Goal: Information Seeking & Learning: Learn about a topic

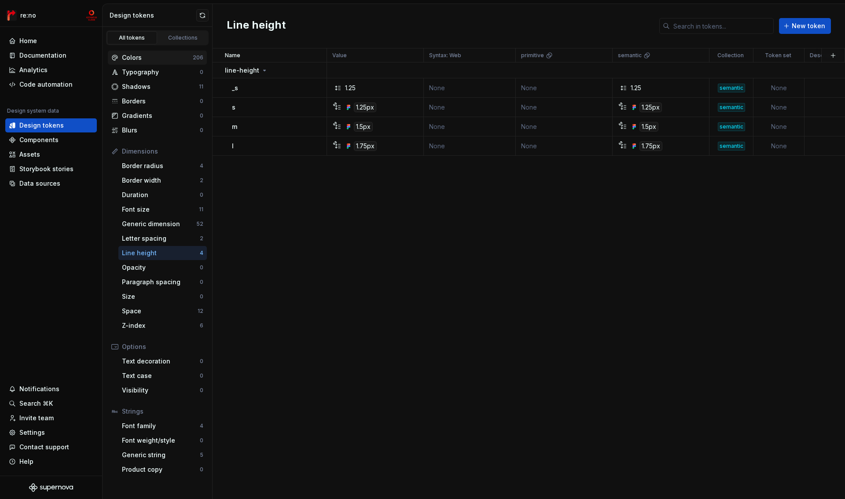
click at [162, 63] on div "Colors 206" at bounding box center [157, 58] width 99 height 14
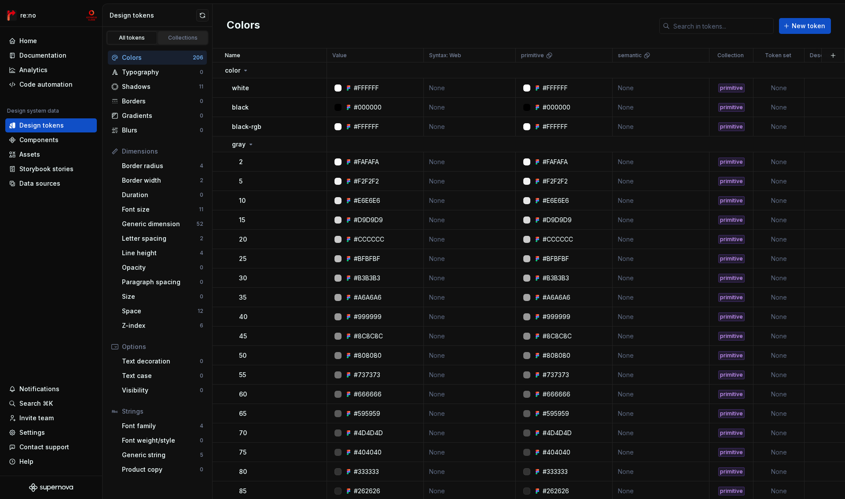
click at [174, 40] on div "Collections" at bounding box center [183, 37] width 44 height 7
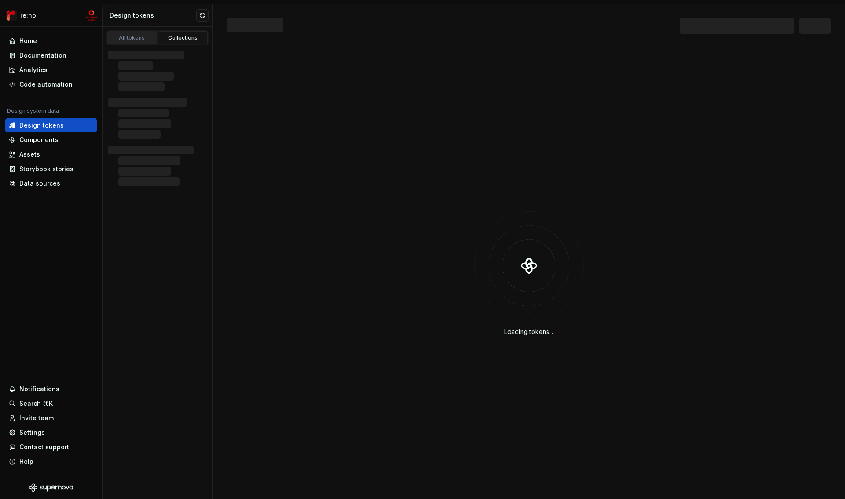
click at [146, 39] on div "All tokens" at bounding box center [132, 37] width 44 height 7
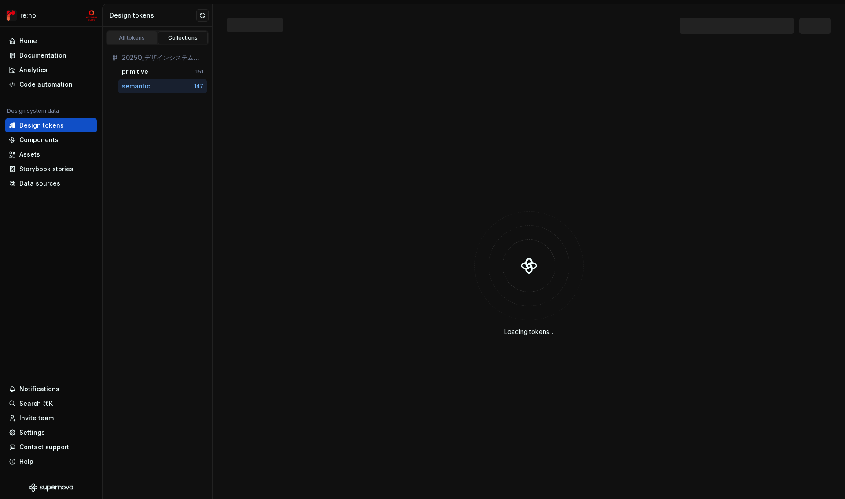
click at [140, 36] on div "All tokens" at bounding box center [132, 37] width 44 height 7
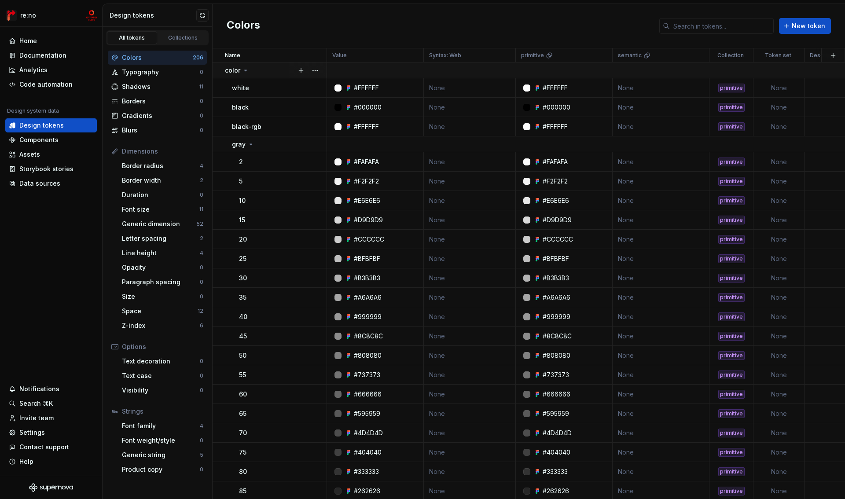
click at [244, 70] on icon at bounding box center [245, 70] width 7 height 7
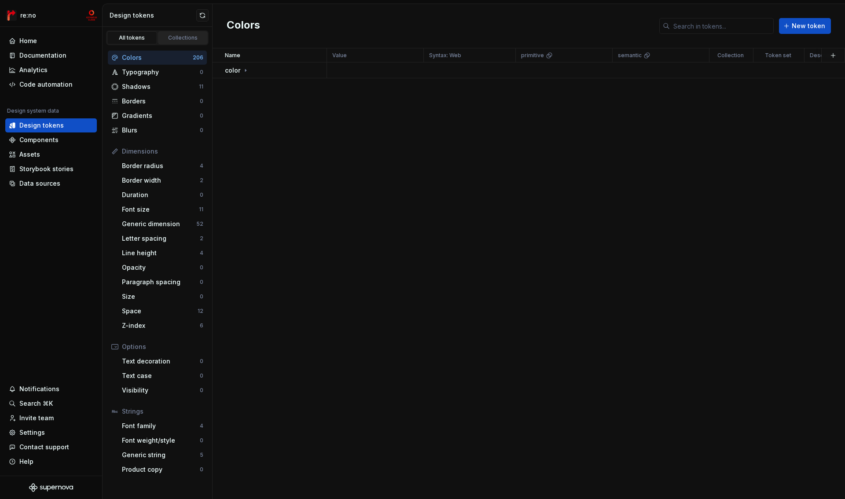
click at [192, 37] on div "Collections" at bounding box center [183, 37] width 44 height 7
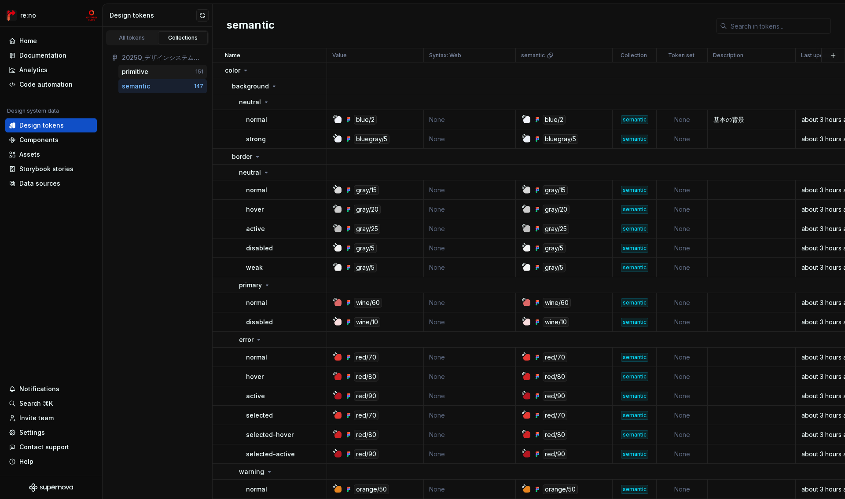
click at [148, 73] on div "primitive" at bounding box center [159, 71] width 74 height 9
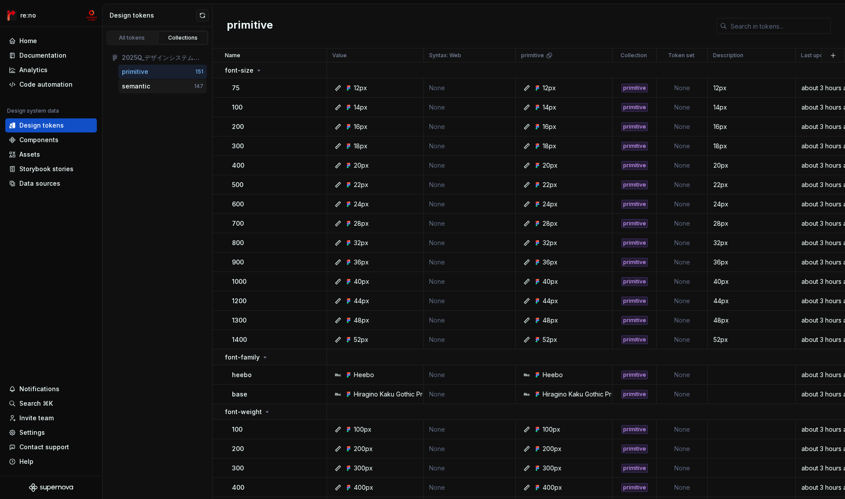
click at [140, 87] on div "semantic" at bounding box center [136, 86] width 28 height 9
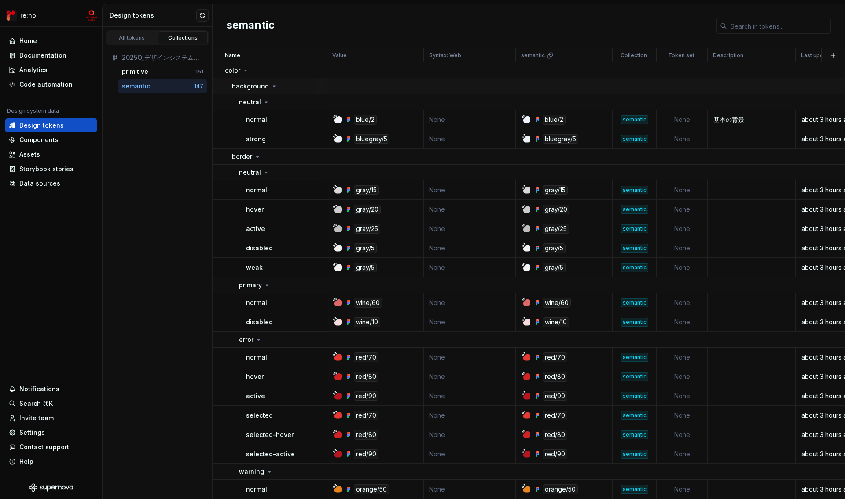
click at [263, 88] on p "background" at bounding box center [250, 86] width 37 height 9
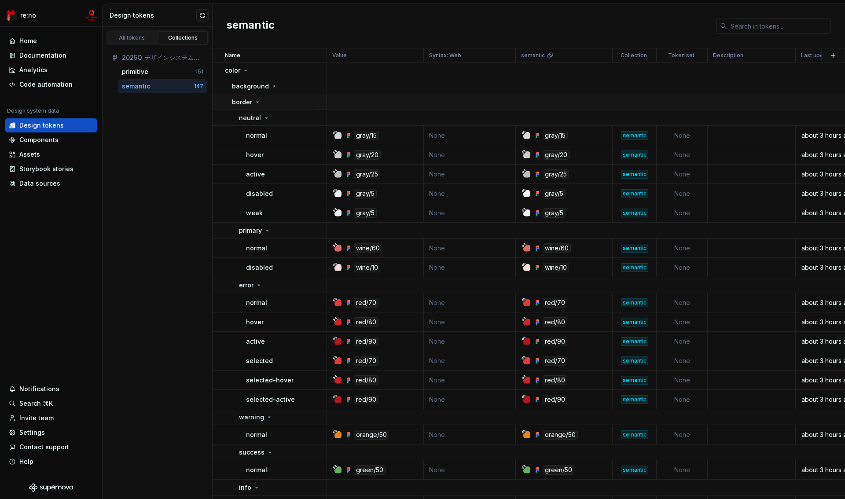
click at [246, 100] on p "border" at bounding box center [242, 102] width 20 height 9
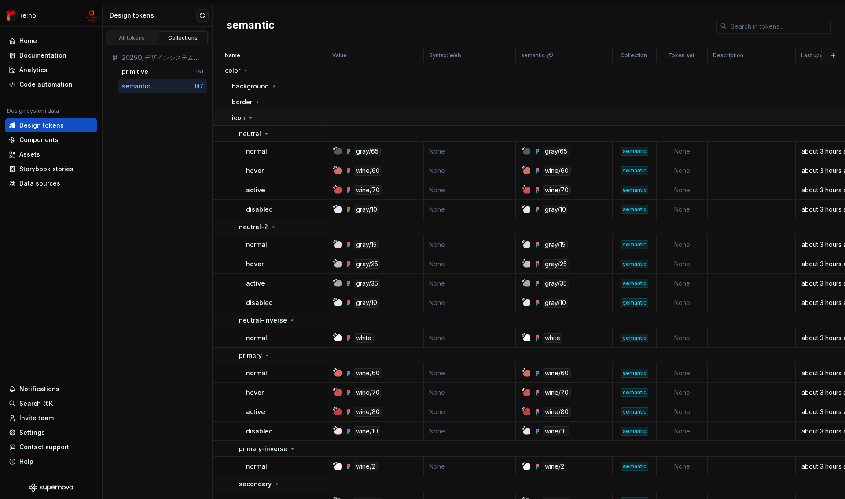
click at [246, 119] on div "icon" at bounding box center [243, 118] width 22 height 9
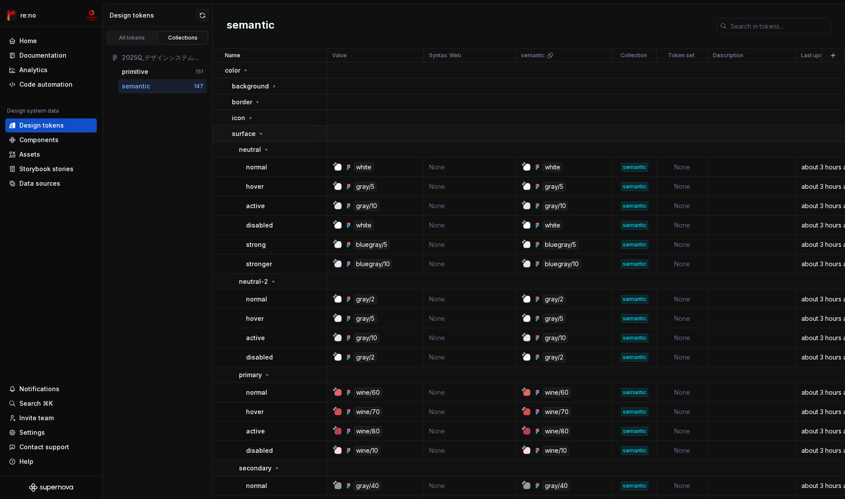
click at [246, 136] on p "surface" at bounding box center [244, 133] width 24 height 9
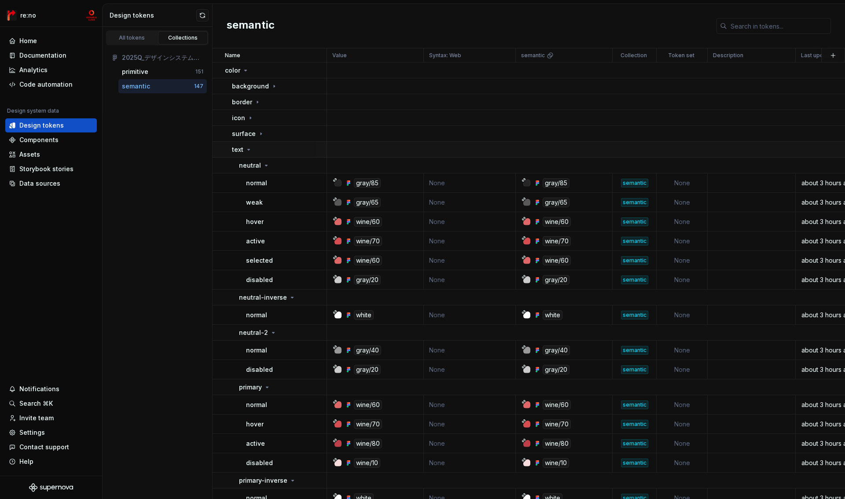
click at [246, 150] on icon at bounding box center [248, 149] width 7 height 7
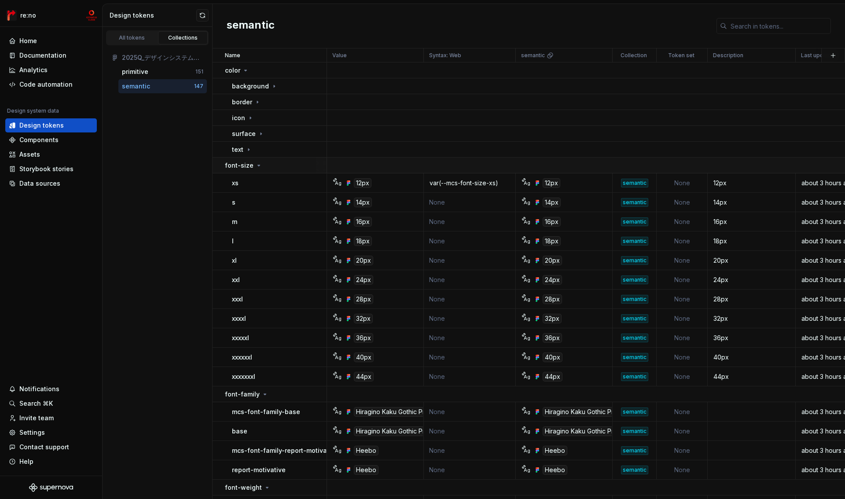
click at [245, 167] on p "font-size" at bounding box center [239, 165] width 29 height 9
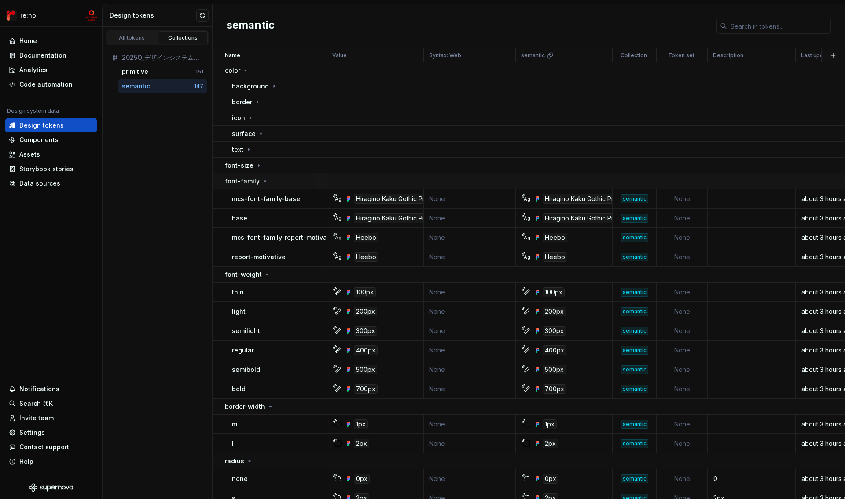
click at [245, 184] on p "font-family" at bounding box center [242, 181] width 35 height 9
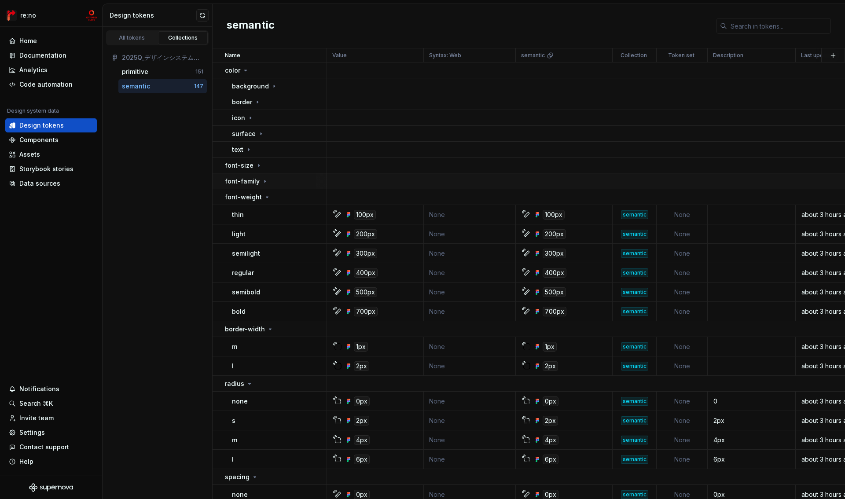
click at [245, 184] on p "font-family" at bounding box center [242, 181] width 35 height 9
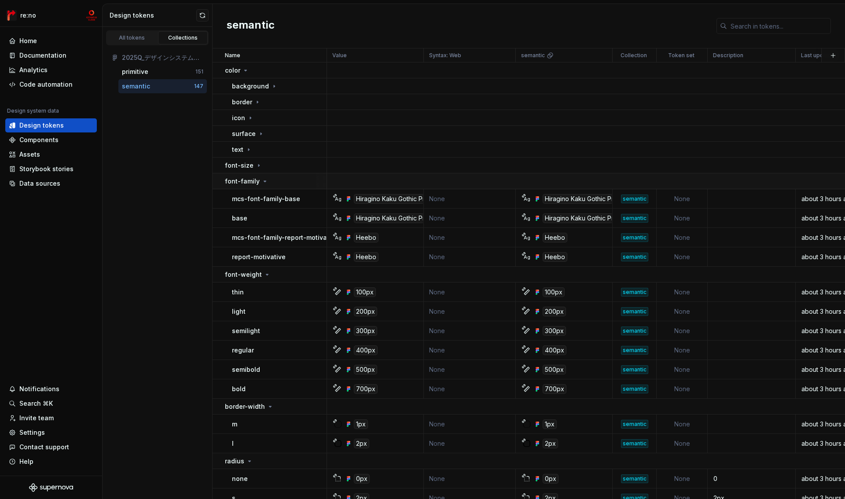
click at [245, 184] on p "font-family" at bounding box center [242, 181] width 35 height 9
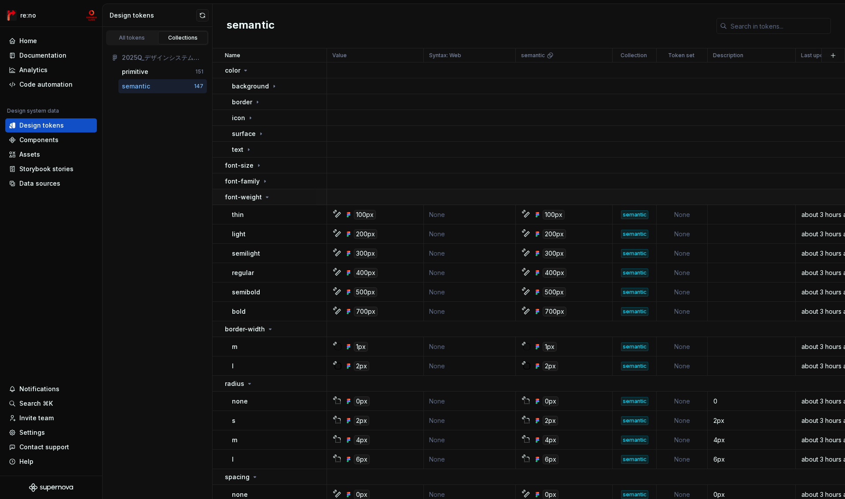
click at [244, 199] on p "font-weight" at bounding box center [243, 197] width 37 height 9
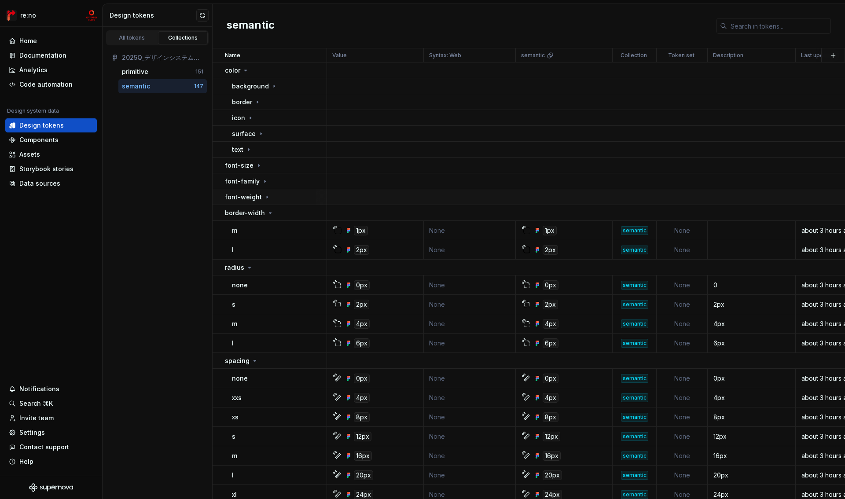
click at [244, 199] on p "font-weight" at bounding box center [243, 197] width 37 height 9
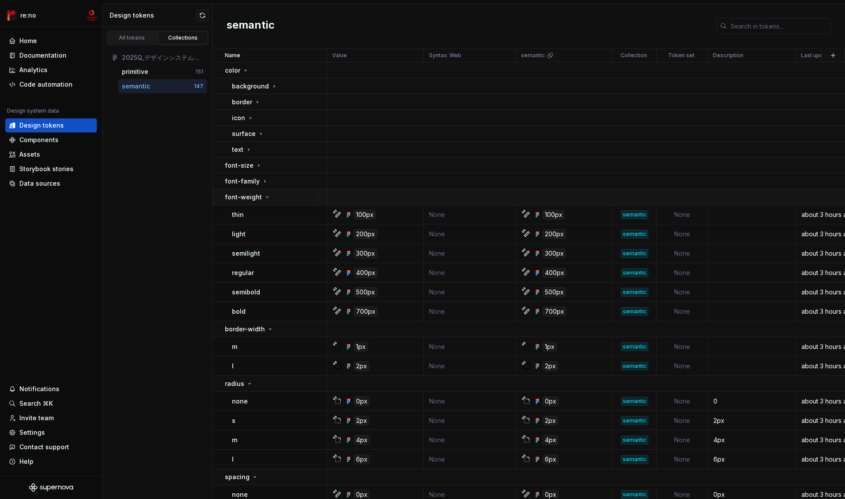
click at [234, 197] on p "font-weight" at bounding box center [243, 197] width 37 height 9
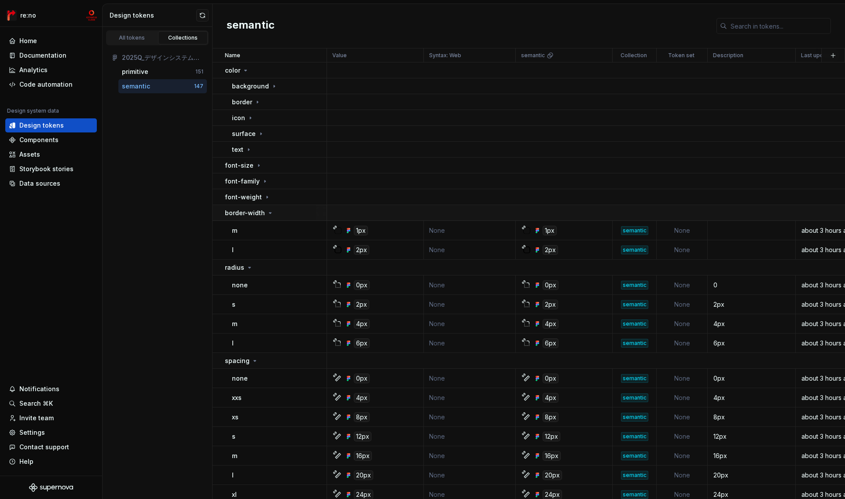
click at [243, 210] on p "border-width" at bounding box center [245, 213] width 40 height 9
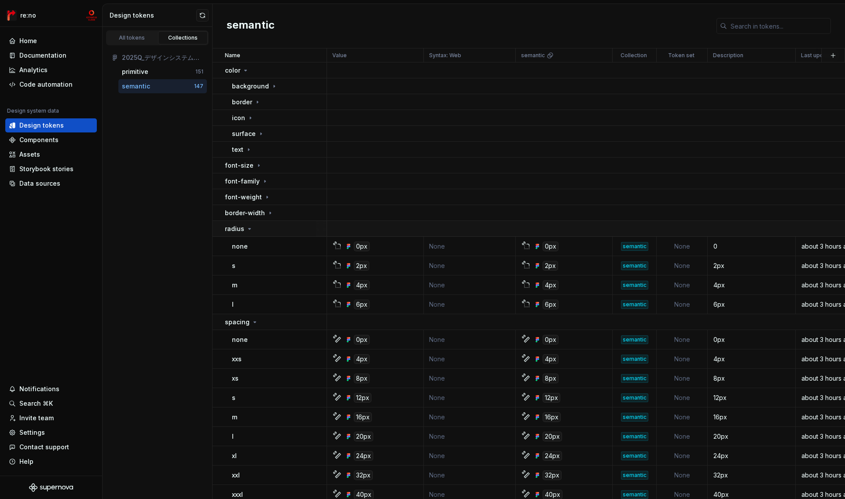
click at [241, 229] on p "radius" at bounding box center [234, 229] width 19 height 9
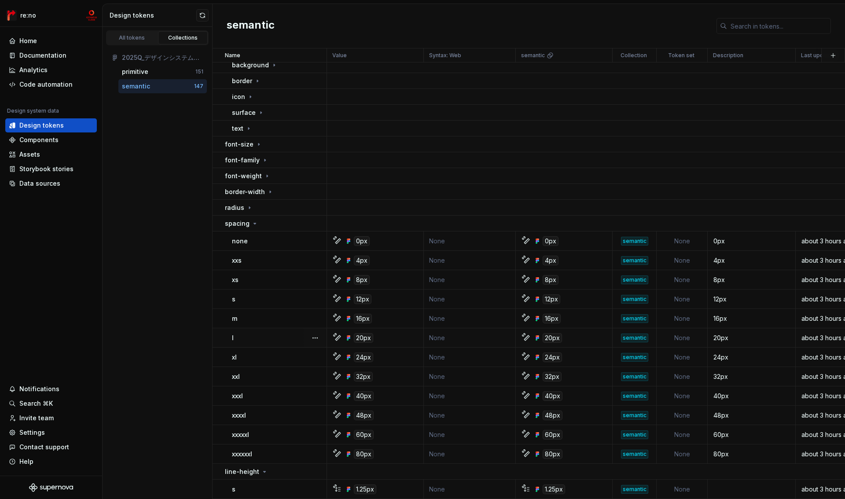
scroll to position [79, 0]
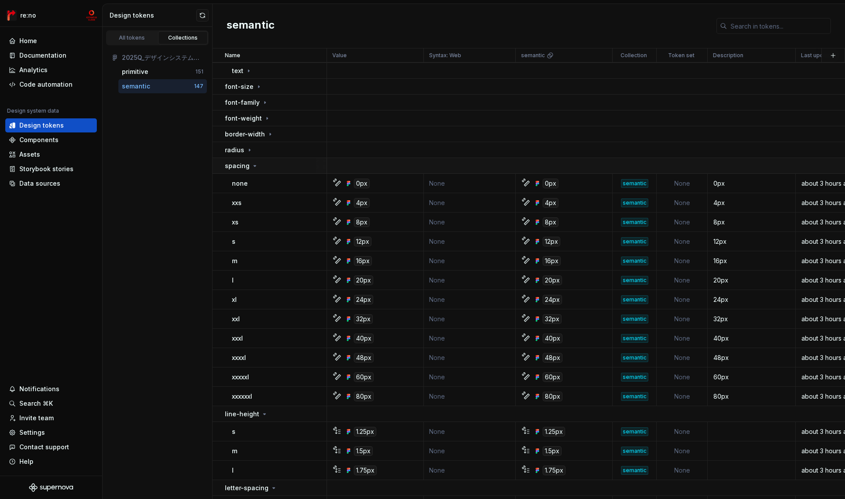
click at [248, 171] on td "spacing" at bounding box center [270, 166] width 114 height 16
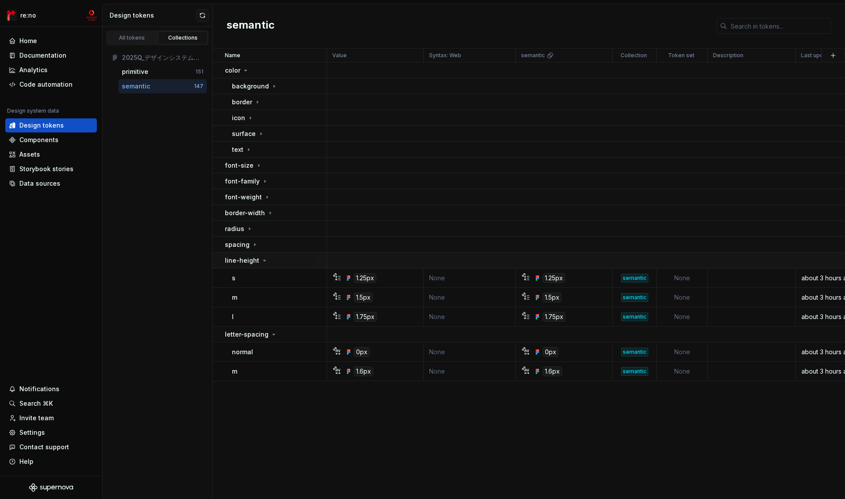
click at [255, 264] on p "line-height" at bounding box center [242, 260] width 34 height 9
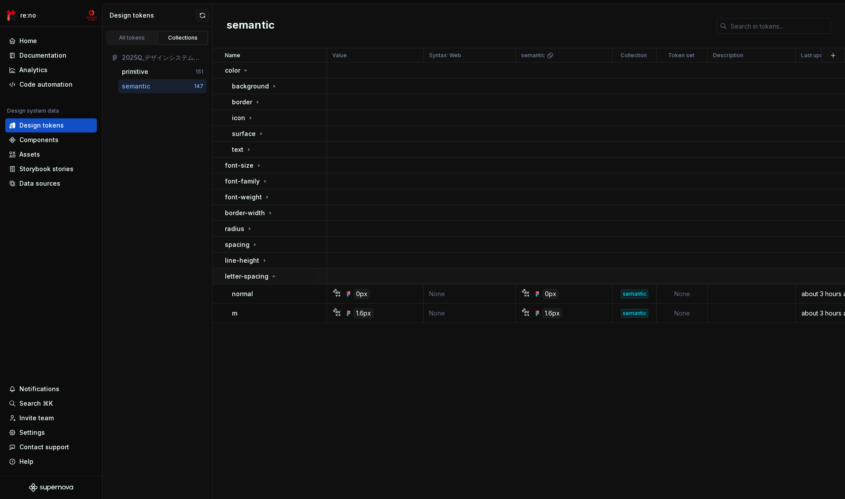
click at [255, 275] on p "letter-spacing" at bounding box center [247, 276] width 44 height 9
click at [251, 265] on td "line-height" at bounding box center [270, 261] width 114 height 16
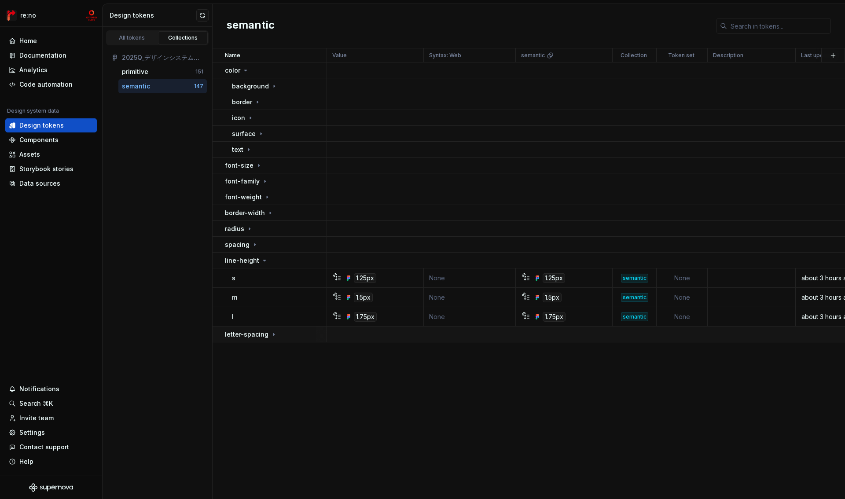
click at [247, 337] on p "letter-spacing" at bounding box center [247, 334] width 44 height 9
click at [141, 40] on div "All tokens" at bounding box center [132, 37] width 44 height 7
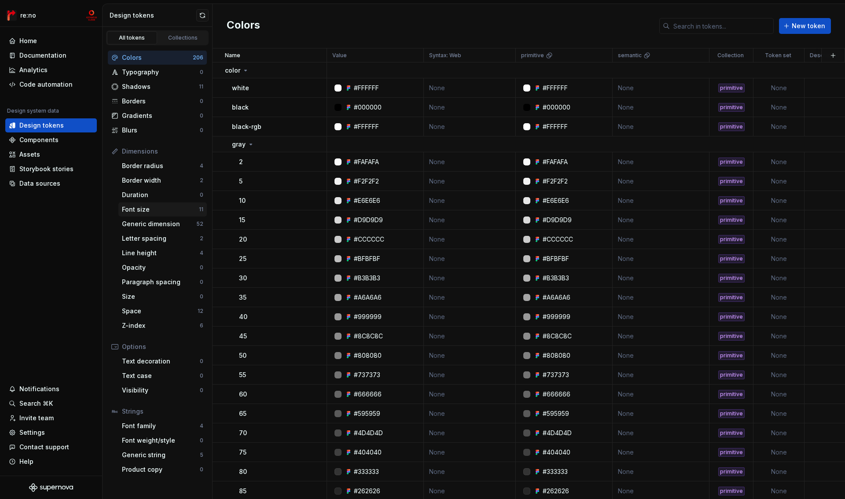
click at [148, 210] on div "Font size" at bounding box center [160, 209] width 77 height 9
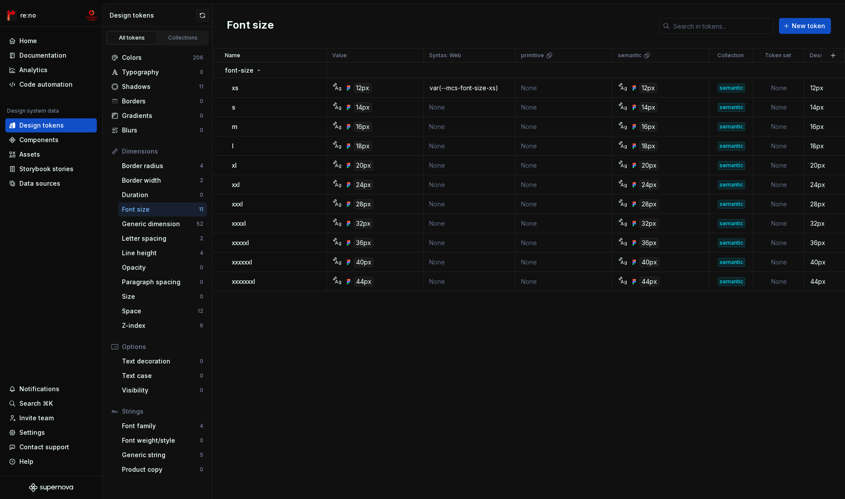
click at [275, 350] on div "Name Value Syntax: Web primitive semantic Collection Token set Description Last…" at bounding box center [529, 273] width 633 height 451
